Goal: Communication & Community: Answer question/provide support

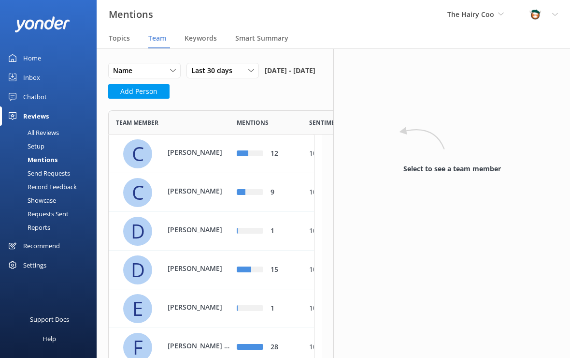
scroll to position [984, 199]
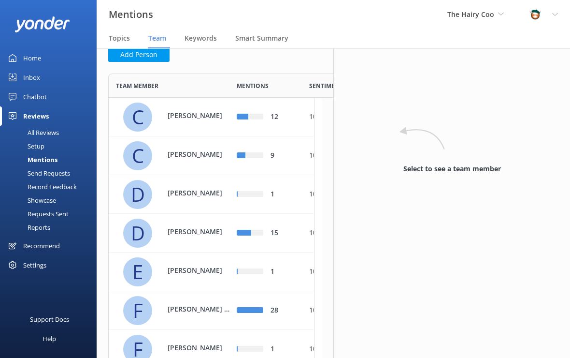
click at [441, 137] on div "Select to see a team member" at bounding box center [452, 150] width 217 height 68
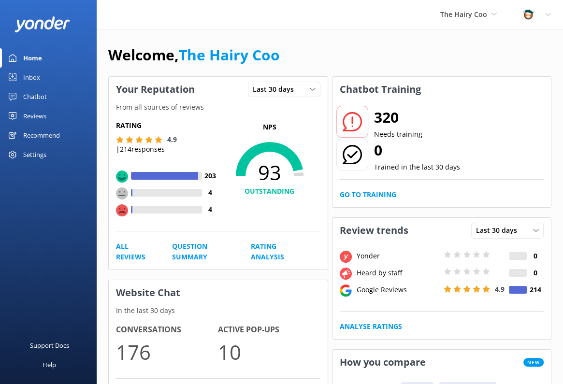
click at [33, 77] on div "Inbox" at bounding box center [31, 77] width 17 height 19
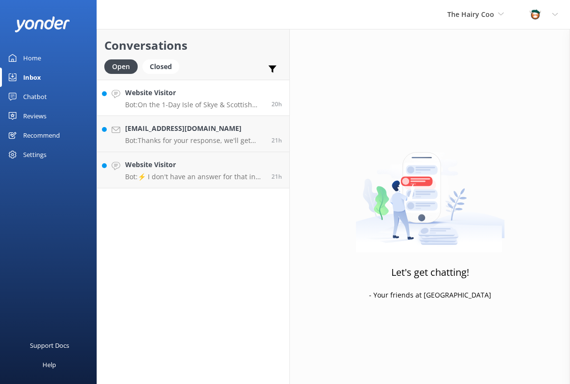
click at [180, 99] on div "Website Visitor Bot: On the 1-Day Isle of Skye & Scottish Highlands Tour from […" at bounding box center [194, 97] width 139 height 21
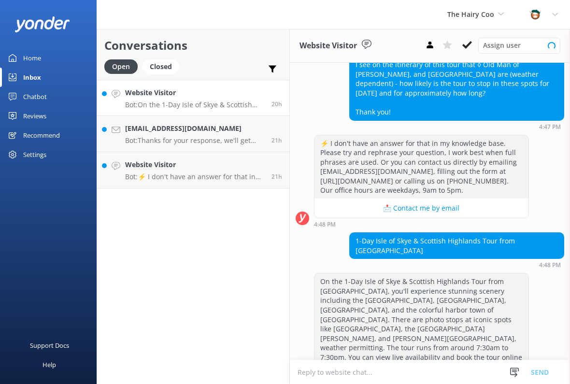
scroll to position [117, 0]
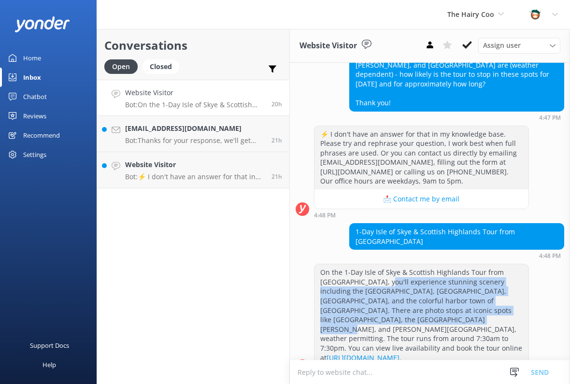
drag, startPoint x: 392, startPoint y: 263, endPoint x: 423, endPoint y: 303, distance: 50.7
click at [423, 303] on div "On the 1-Day Isle of Skye & Scottish Highlands Tour from [GEOGRAPHIC_DATA], you…" at bounding box center [422, 315] width 214 height 102
click at [433, 294] on div "On the 1-Day Isle of Skye & Scottish Highlands Tour from [GEOGRAPHIC_DATA], you…" at bounding box center [422, 315] width 214 height 102
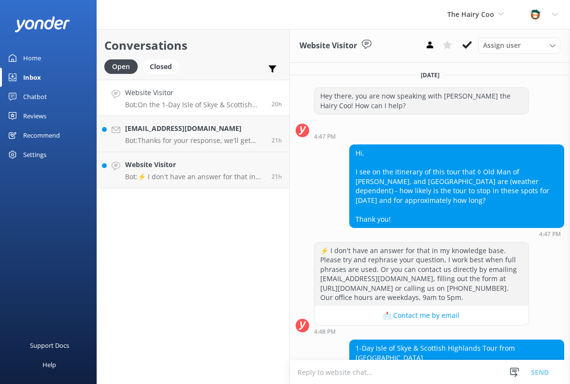
scroll to position [0, 0]
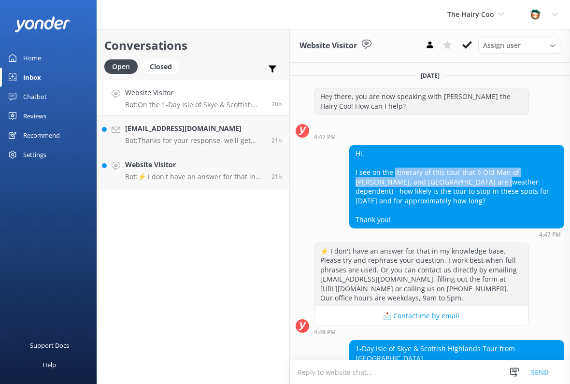
drag, startPoint x: 392, startPoint y: 172, endPoint x: 460, endPoint y: 185, distance: 68.9
click at [460, 185] on div "Hi, I see on the itinerary of this tour that ◊ Old Man of [PERSON_NAME], and [G…" at bounding box center [457, 187] width 214 height 83
click at [415, 173] on div "Hi, I see on the itinerary of this tour that ◊ Old Man of [PERSON_NAME], and [G…" at bounding box center [457, 187] width 214 height 83
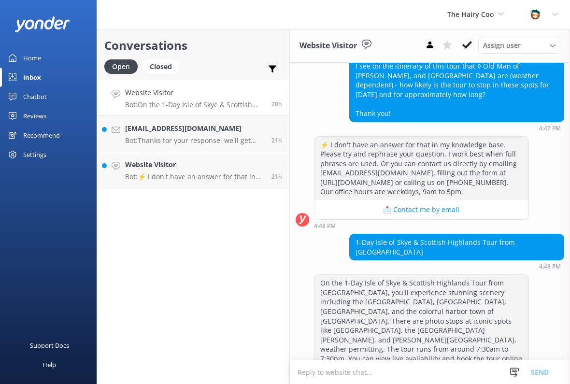
scroll to position [117, 0]
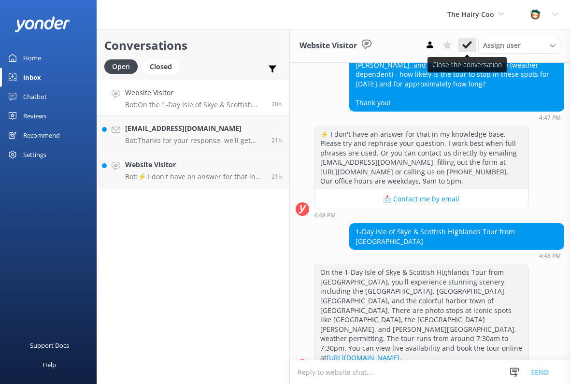
click at [467, 46] on use at bounding box center [468, 45] width 10 height 8
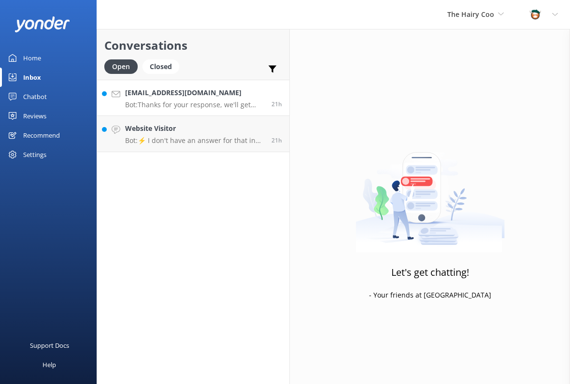
click at [185, 98] on div "[EMAIL_ADDRESS][DOMAIN_NAME] Bot: Thanks for your response, we'll get back to y…" at bounding box center [194, 97] width 139 height 21
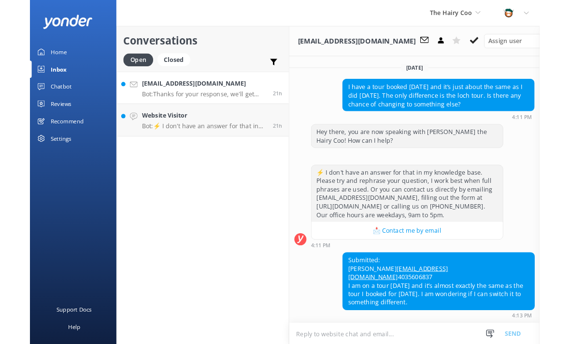
scroll to position [48, 0]
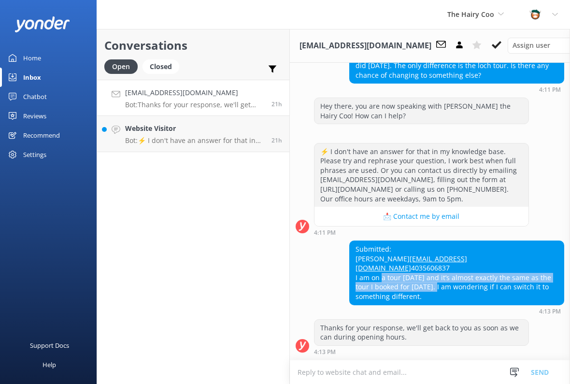
drag, startPoint x: 377, startPoint y: 281, endPoint x: 442, endPoint y: 289, distance: 65.2
click at [442, 289] on div "Submitted: [PERSON_NAME] [EMAIL_ADDRESS][DOMAIN_NAME] 4035606837 I am on a tour…" at bounding box center [457, 273] width 214 height 64
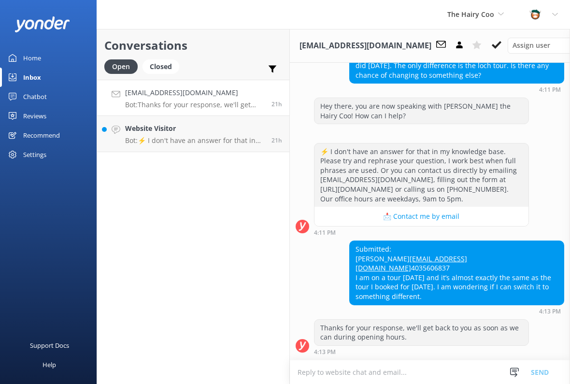
click at [454, 287] on div "Submitted: [PERSON_NAME] [EMAIL_ADDRESS][DOMAIN_NAME] 4035606837 I am on a tour…" at bounding box center [457, 273] width 214 height 64
click at [492, 44] on icon at bounding box center [497, 45] width 10 height 10
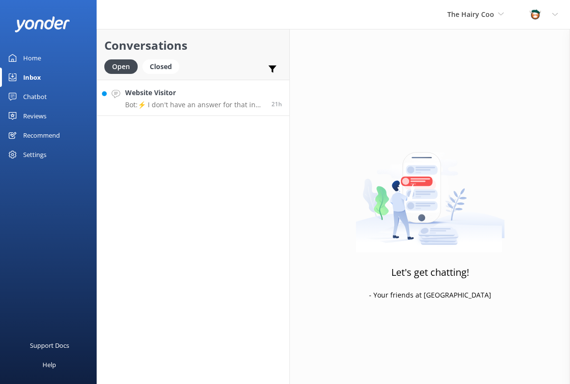
click at [181, 104] on p "Bot: ⚡ I don't have an answer for that in my knowledge base. Please try and rep…" at bounding box center [194, 105] width 139 height 9
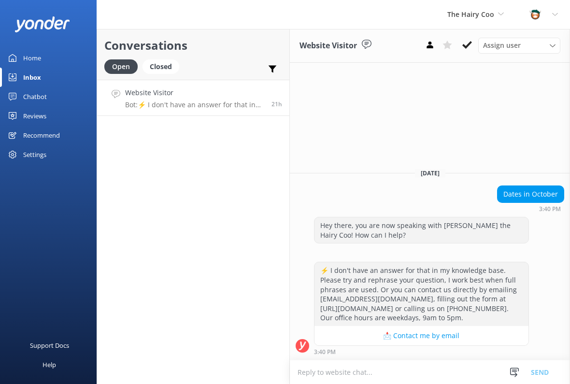
click at [157, 158] on div "Conversations Open Closed Important Assigned to me Unassigned Website Visitor B…" at bounding box center [193, 206] width 193 height 355
click at [168, 104] on p "Bot: ⚡ I don't have an answer for that in my knowledge base. Please try and rep…" at bounding box center [194, 105] width 139 height 9
click at [468, 43] on icon at bounding box center [468, 45] width 10 height 10
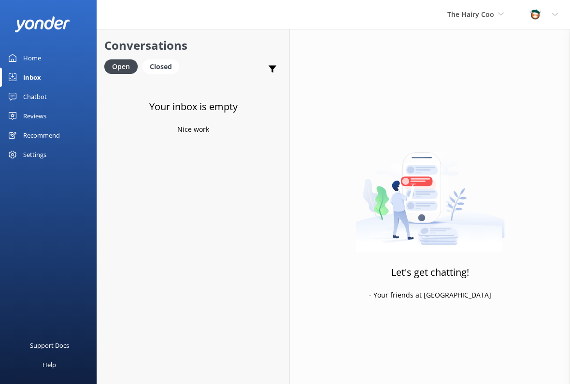
click at [559, 113] on div "Let's get chatting! - Your friends at [GEOGRAPHIC_DATA]" at bounding box center [430, 221] width 280 height 384
